Goal: Task Accomplishment & Management: Use online tool/utility

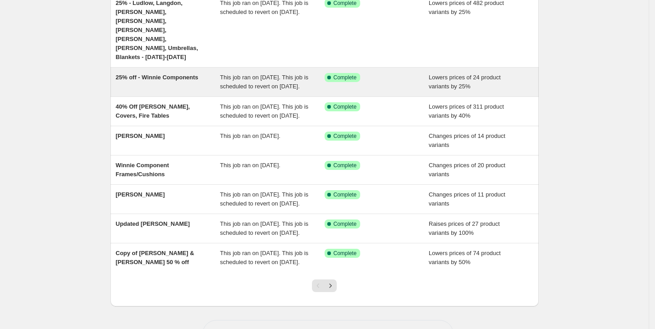
scroll to position [150, 0]
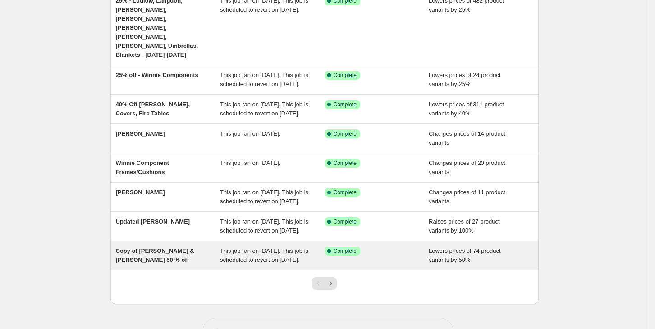
click at [178, 263] on span "Copy of [PERSON_NAME] & [PERSON_NAME] 50 % off" at bounding box center [155, 255] width 78 height 16
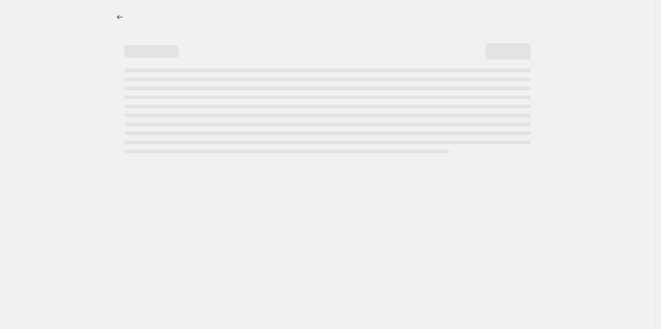
select select "percentage"
select select "collection"
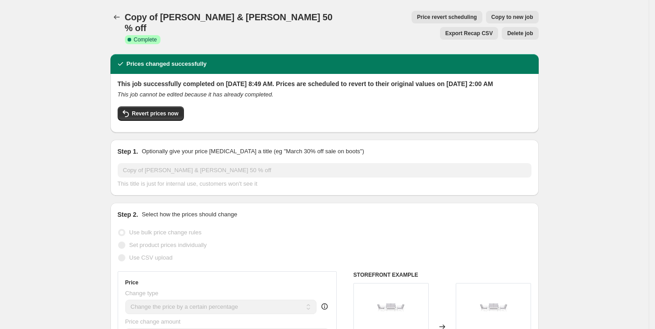
click at [417, 16] on span "Price revert scheduling" at bounding box center [447, 17] width 60 height 7
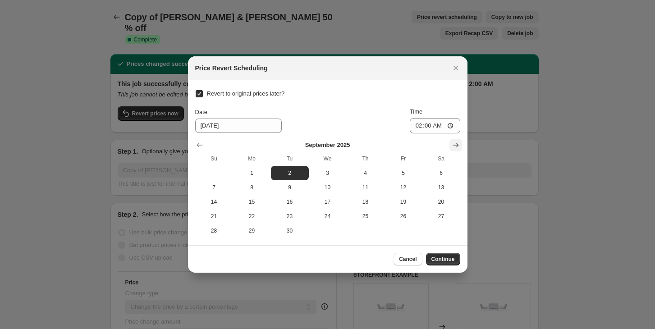
click at [452, 143] on icon "Show next month, October 2025" at bounding box center [455, 145] width 9 height 9
drag, startPoint x: 332, startPoint y: 174, endPoint x: 397, endPoint y: 229, distance: 85.7
click at [397, 229] on tbody "1 2 3 4 5 6 7 8 9 10 11 12 13 14 15 16 17 18 19 20 21 22 23 24 25 26 27 28 29 3…" at bounding box center [327, 202] width 265 height 72
click at [397, 229] on span "31" at bounding box center [403, 230] width 31 height 7
type input "[DATE]"
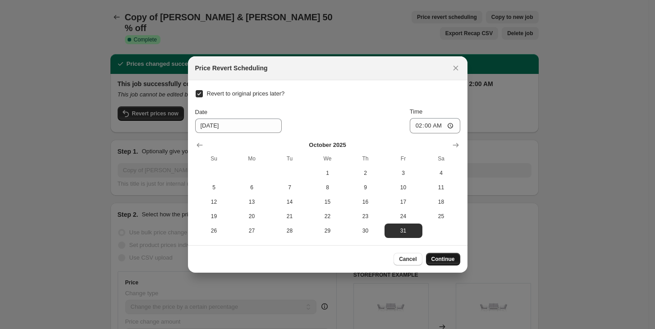
click at [447, 260] on span "Continue" at bounding box center [442, 259] width 23 height 7
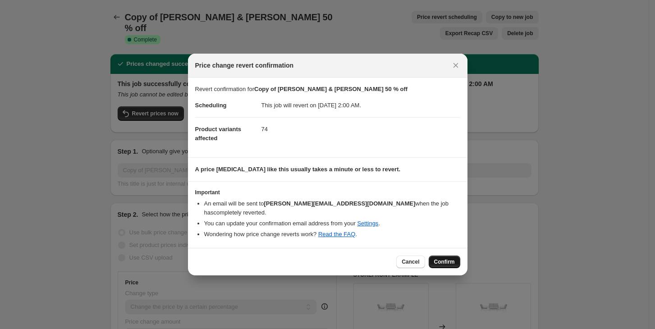
click at [436, 256] on button "Confirm" at bounding box center [445, 262] width 32 height 13
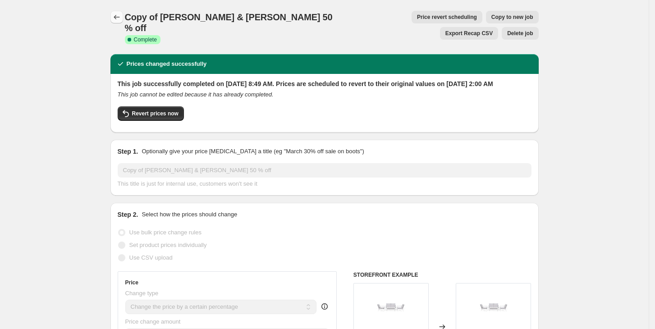
click at [116, 18] on icon "Price change jobs" at bounding box center [116, 17] width 9 height 9
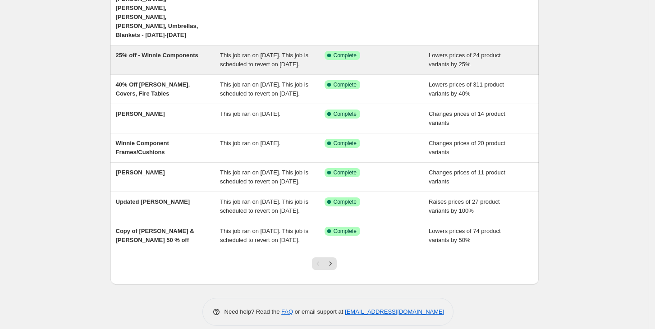
scroll to position [216, 0]
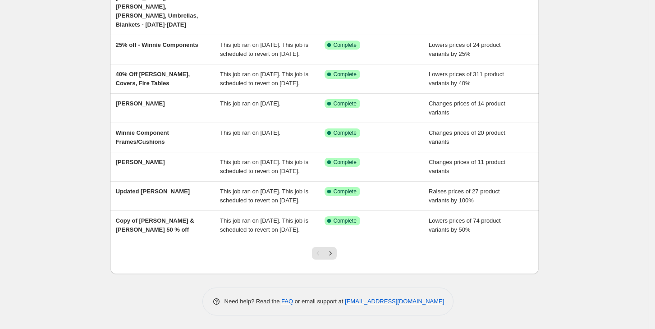
click at [335, 260] on div at bounding box center [324, 257] width 37 height 34
click at [335, 256] on icon "Next" at bounding box center [330, 253] width 9 height 9
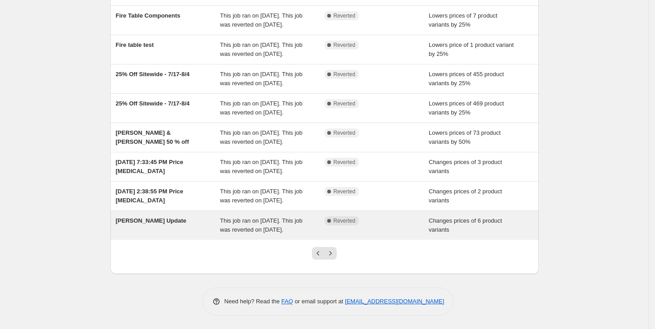
scroll to position [180, 0]
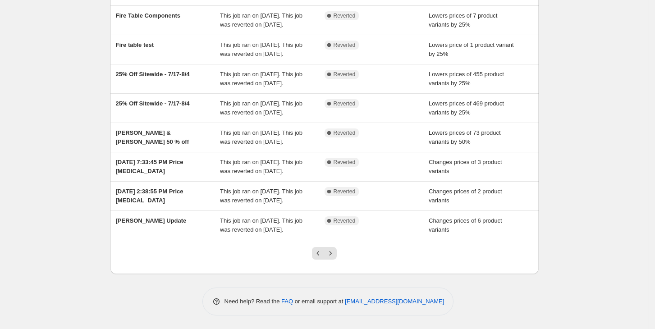
click at [323, 254] on div at bounding box center [324, 257] width 37 height 34
click at [320, 258] on icon "Previous" at bounding box center [318, 253] width 9 height 9
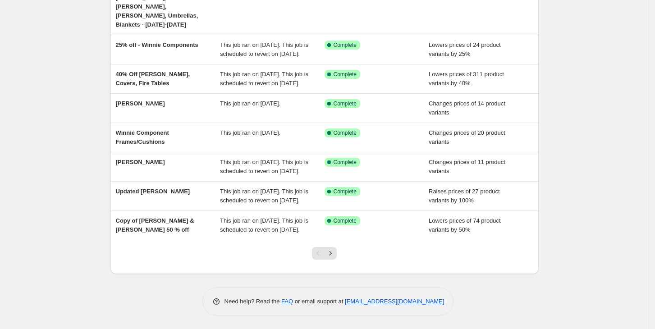
scroll to position [196, 0]
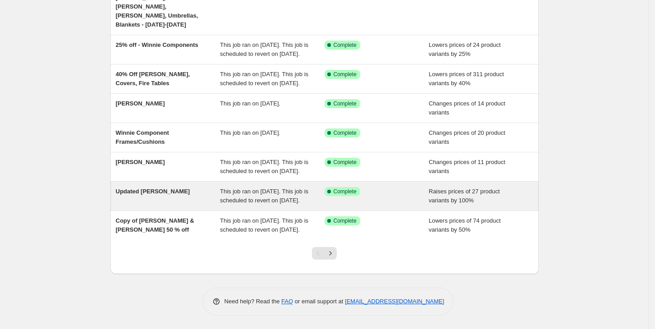
click at [167, 204] on div "Updated [PERSON_NAME]" at bounding box center [168, 196] width 105 height 18
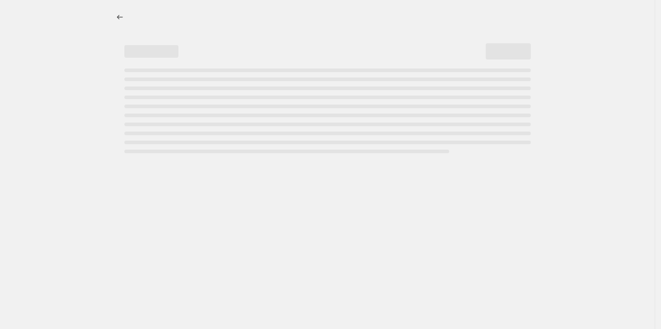
select select "percentage"
select select "collection"
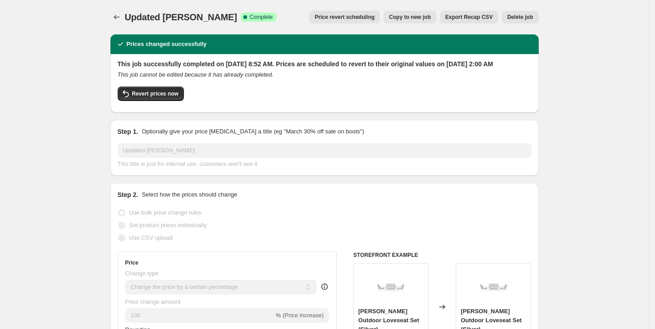
click at [355, 18] on span "Price revert scheduling" at bounding box center [345, 17] width 60 height 7
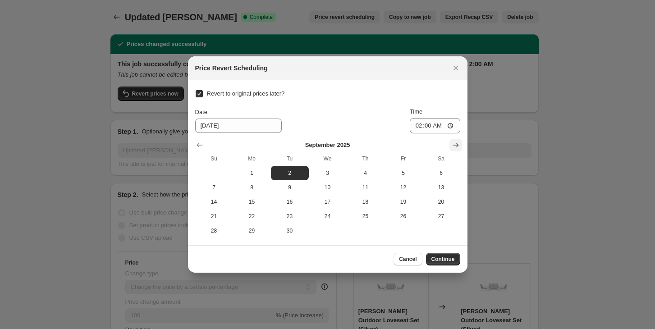
click at [453, 146] on icon "Show next month, October 2025" at bounding box center [455, 145] width 9 height 9
click at [404, 233] on span "31" at bounding box center [403, 230] width 31 height 7
type input "[DATE]"
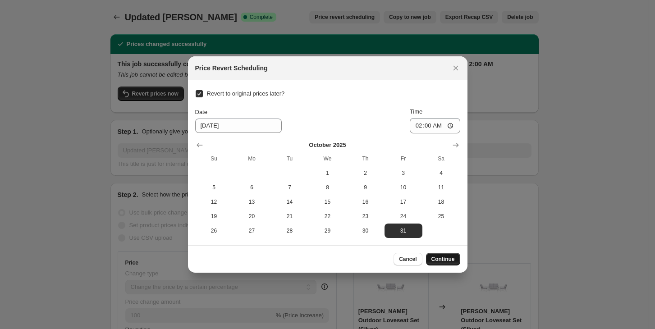
click at [451, 264] on button "Continue" at bounding box center [443, 259] width 34 height 13
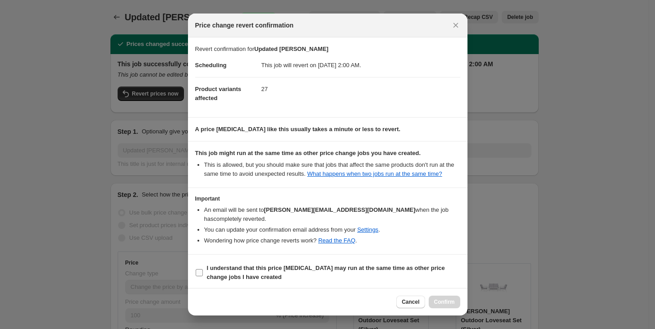
click at [289, 265] on b "I understand that this price [MEDICAL_DATA] may run at the same time as other p…" at bounding box center [326, 273] width 238 height 16
click at [203, 269] on input "I understand that this price [MEDICAL_DATA] may run at the same time as other p…" at bounding box center [199, 272] width 7 height 7
checkbox input "true"
click at [436, 296] on button "Confirm" at bounding box center [445, 302] width 32 height 13
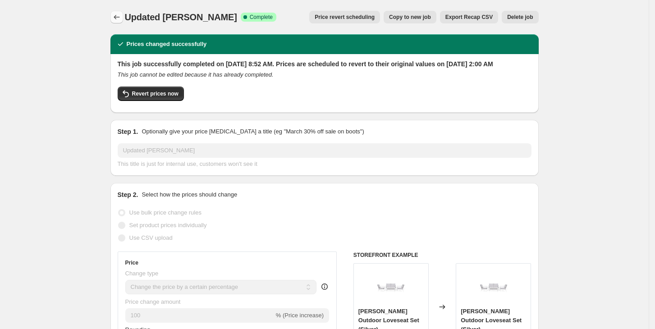
click at [115, 15] on icon "Price change jobs" at bounding box center [116, 17] width 9 height 9
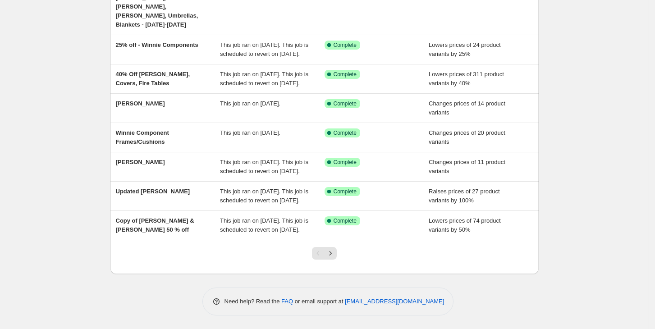
scroll to position [212, 0]
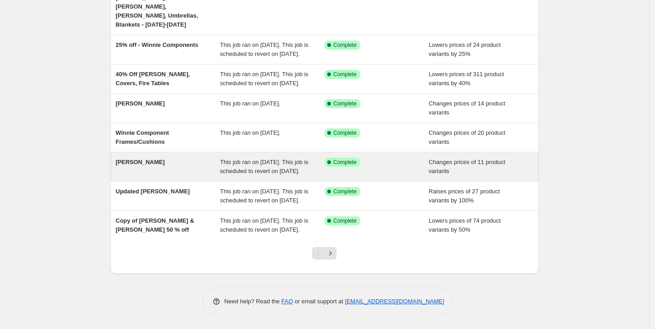
click at [162, 158] on div "[PERSON_NAME]" at bounding box center [168, 167] width 105 height 18
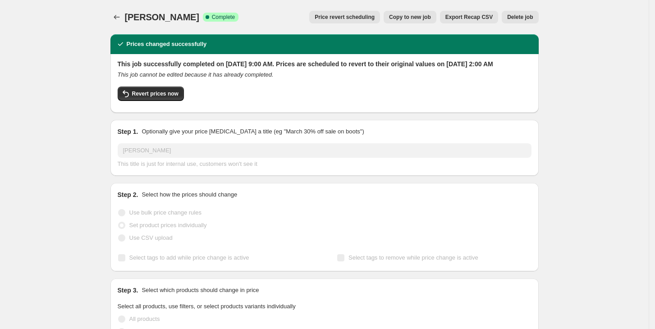
click at [347, 18] on span "Price revert scheduling" at bounding box center [345, 17] width 60 height 7
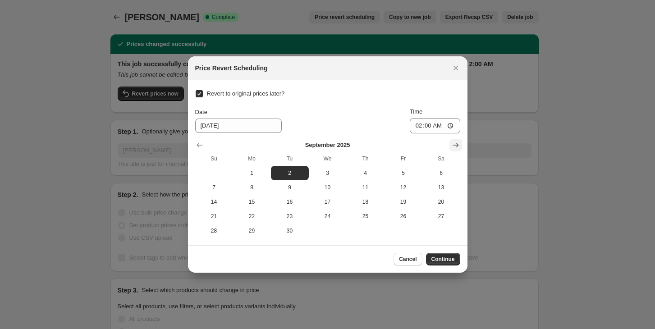
click at [450, 146] on button "Show next month, October 2025" at bounding box center [455, 145] width 13 height 13
click at [395, 227] on span "31" at bounding box center [403, 230] width 31 height 7
type input "[DATE]"
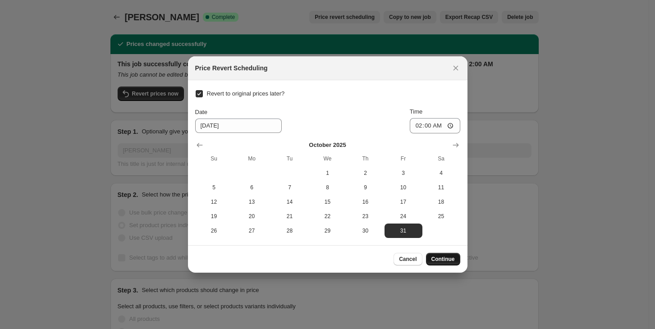
click at [441, 257] on span "Continue" at bounding box center [442, 259] width 23 height 7
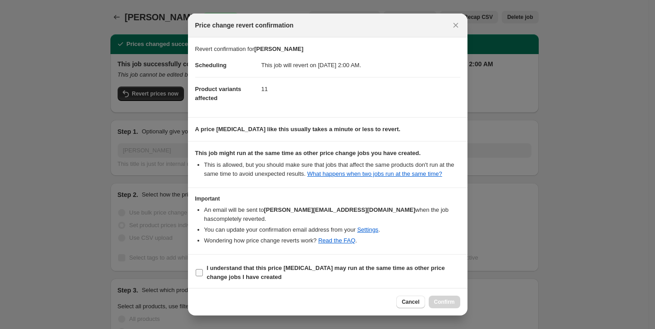
click at [338, 265] on b "I understand that this price [MEDICAL_DATA] may run at the same time as other p…" at bounding box center [326, 273] width 238 height 16
click at [203, 269] on input "I understand that this price [MEDICAL_DATA] may run at the same time as other p…" at bounding box center [199, 272] width 7 height 7
checkbox input "true"
click at [441, 298] on span "Confirm" at bounding box center [444, 301] width 21 height 7
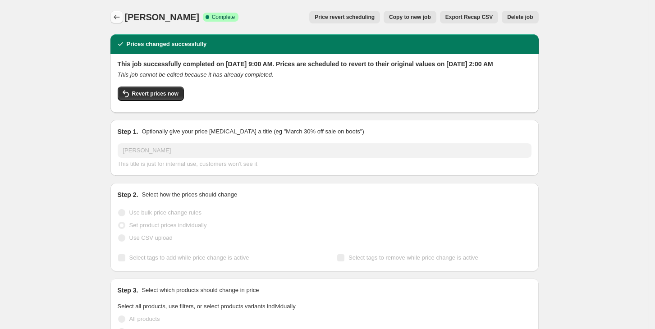
click at [119, 18] on icon "Price change jobs" at bounding box center [116, 17] width 9 height 9
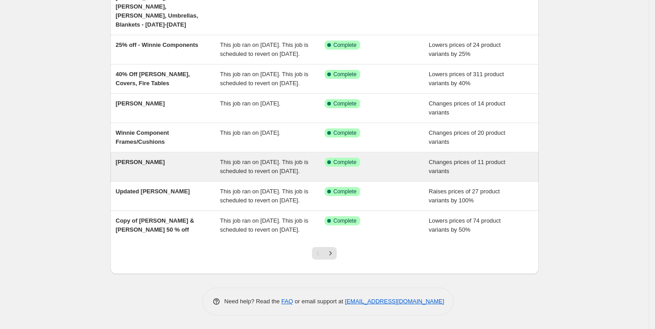
scroll to position [202, 0]
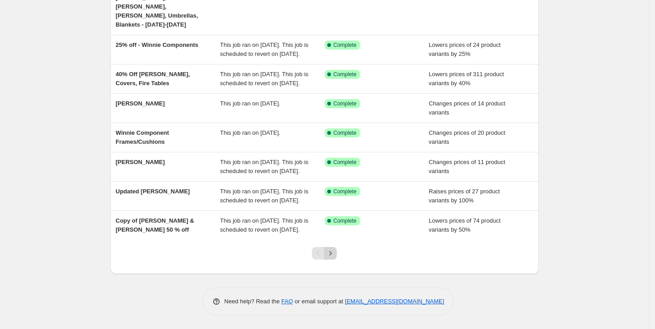
click at [335, 258] on icon "Next" at bounding box center [330, 253] width 9 height 9
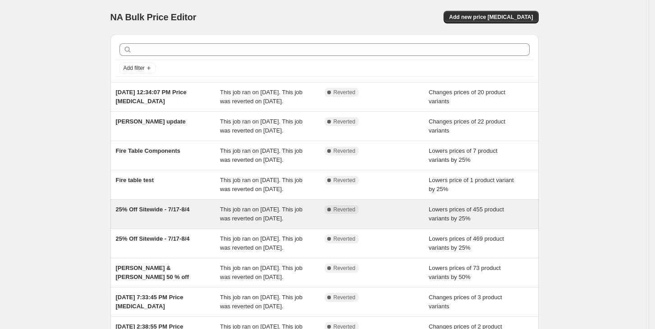
scroll to position [188, 0]
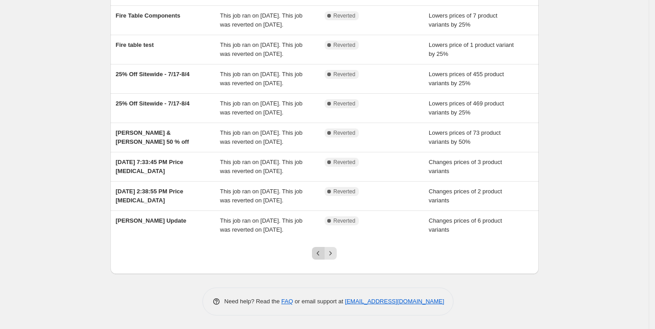
click at [319, 249] on icon "Previous" at bounding box center [318, 253] width 9 height 9
